Goal: Information Seeking & Learning: Learn about a topic

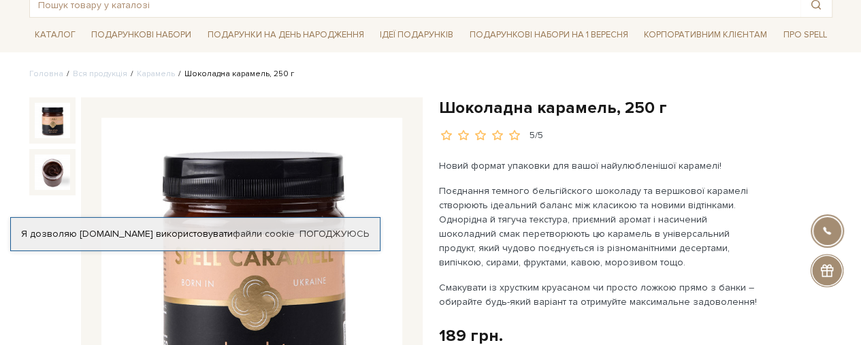
scroll to position [136, 0]
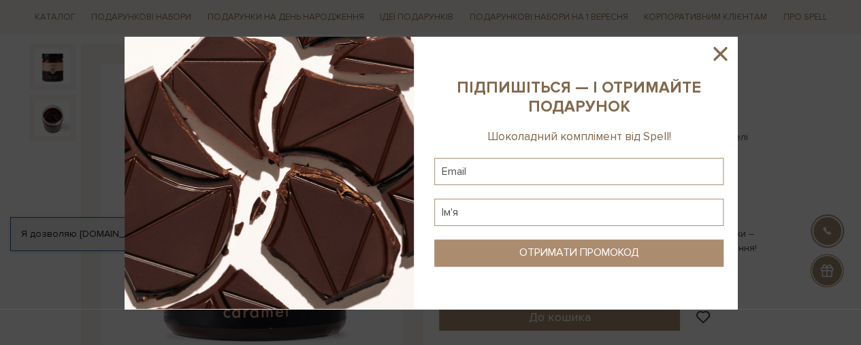
drag, startPoint x: 440, startPoint y: 134, endPoint x: 755, endPoint y: 242, distance: 332.4
click at [755, 242] on div at bounding box center [430, 172] width 861 height 345
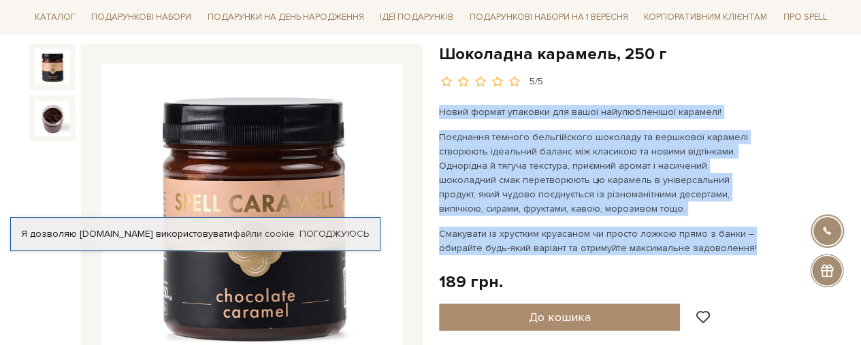
drag, startPoint x: 437, startPoint y: 108, endPoint x: 743, endPoint y: 247, distance: 336.6
click at [743, 247] on div "Шоколадна карамель, 250 г 5/5 Новий формат упаковки для вашої найулюбленішої ка…" at bounding box center [636, 347] width 410 height 606
click at [743, 247] on p "Смакувати із хрустким круасаном чи просто ложкою прямо з банки – обирайте будь-…" at bounding box center [598, 241] width 319 height 29
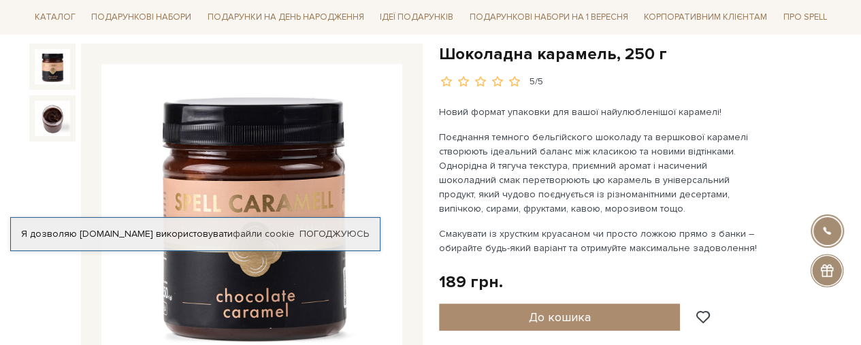
drag, startPoint x: 440, startPoint y: 132, endPoint x: 749, endPoint y: 248, distance: 330.3
click at [749, 254] on div "Шоколадна карамель, 250 г 5/5 Новий формат упаковки для вашої найулюбленішої ка…" at bounding box center [635, 347] width 393 height 606
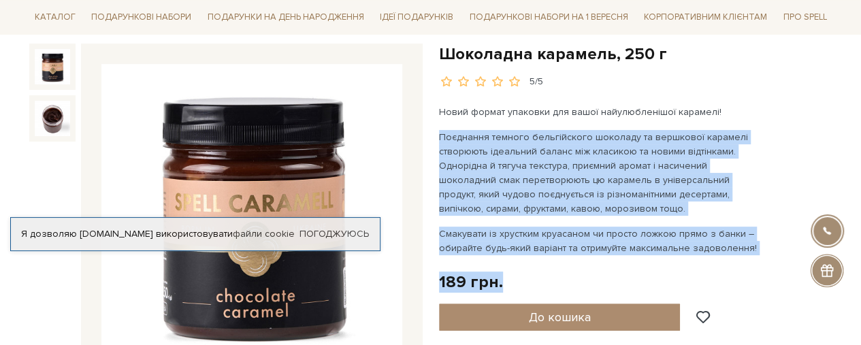
click at [749, 254] on div "Шоколадна карамель, 250 г 5/5 Новий формат упаковки для вашої найулюбленішої ка…" at bounding box center [635, 347] width 393 height 606
drag, startPoint x: 441, startPoint y: 135, endPoint x: 743, endPoint y: 247, distance: 322.2
click at [743, 247] on div "Новий формат упаковки для вашої найулюбленішої карамелі! Поєднання темного бель…" at bounding box center [598, 180] width 319 height 150
copy div "Поєднання темного бельгійского шоколаду та вершкової карамелі створюють ідеальн…"
